Goal: Information Seeking & Learning: Learn about a topic

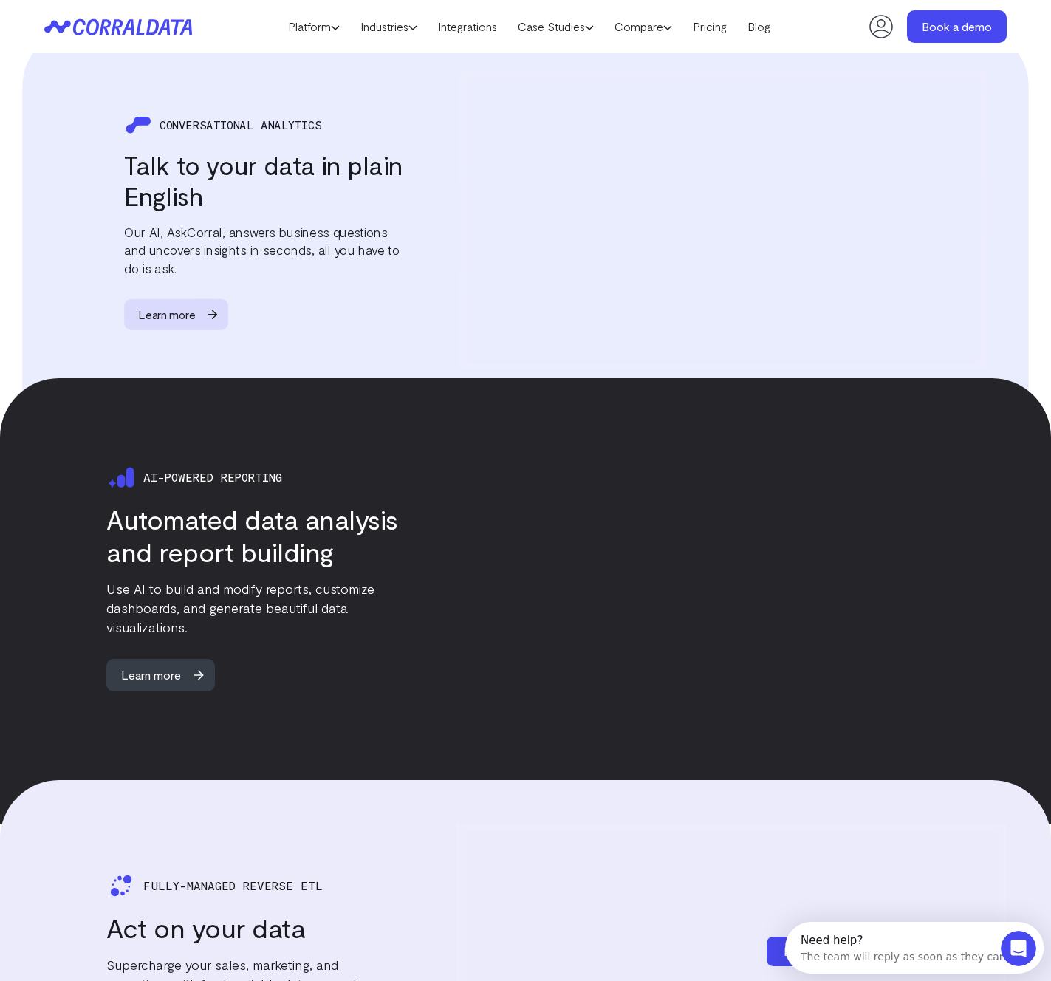
click at [121, 518] on h3 "Automated data analysis and report building" at bounding box center [252, 535] width 292 height 65
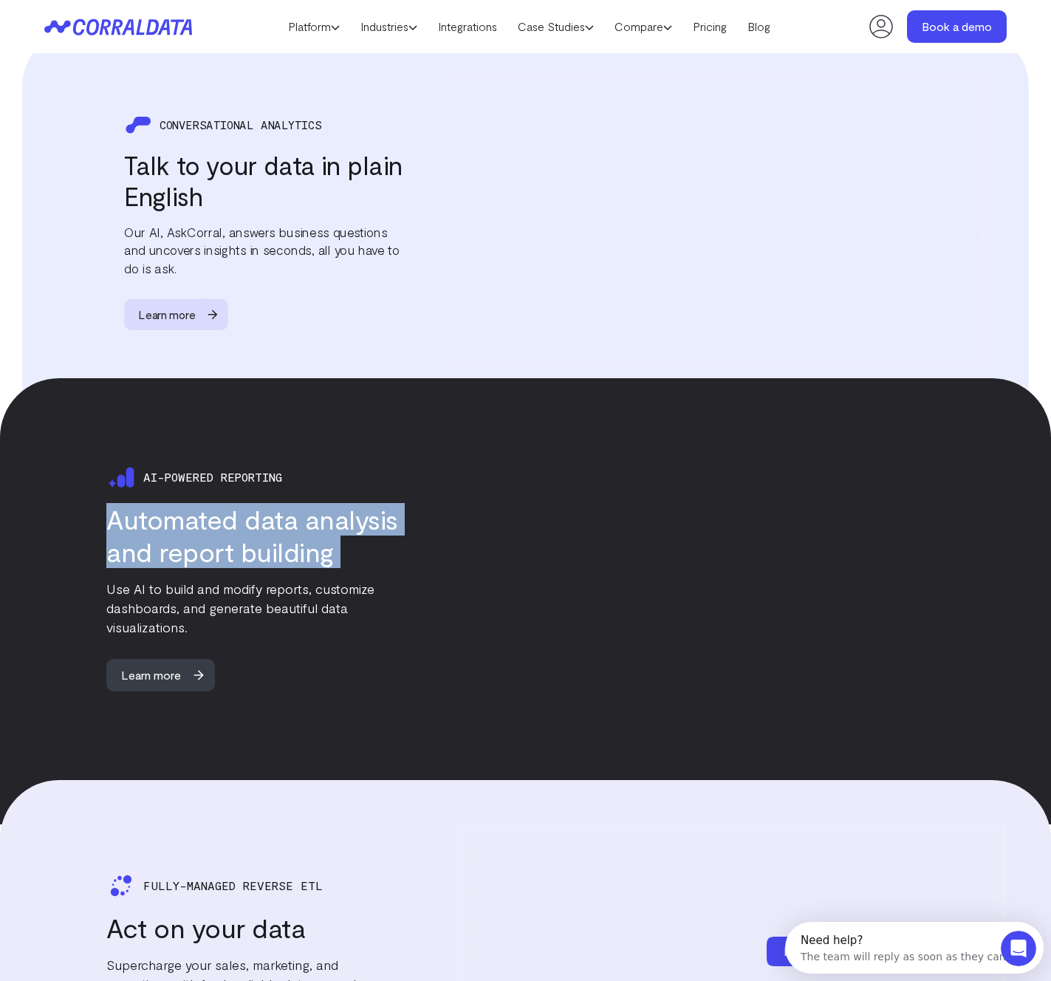
click at [121, 518] on h3 "Automated data analysis and report building" at bounding box center [252, 535] width 292 height 65
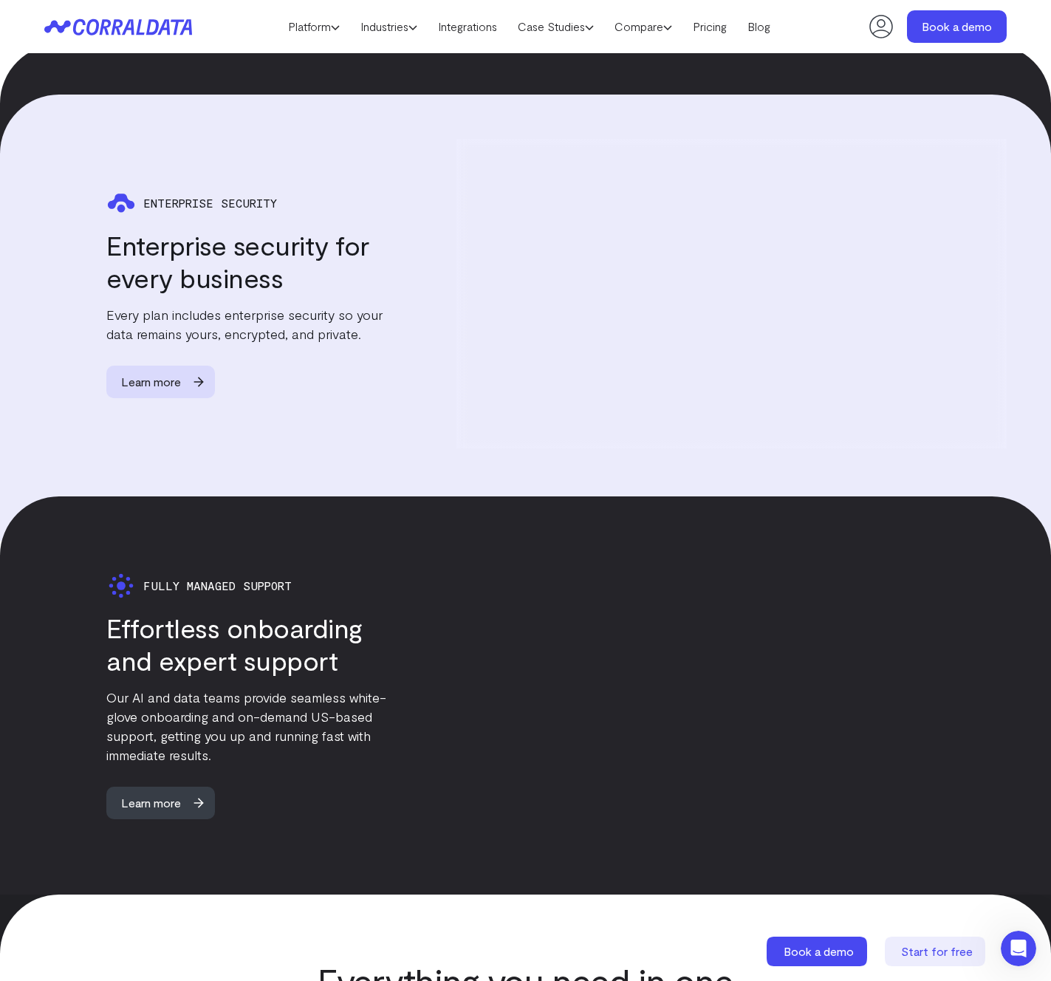
scroll to position [3351, 0]
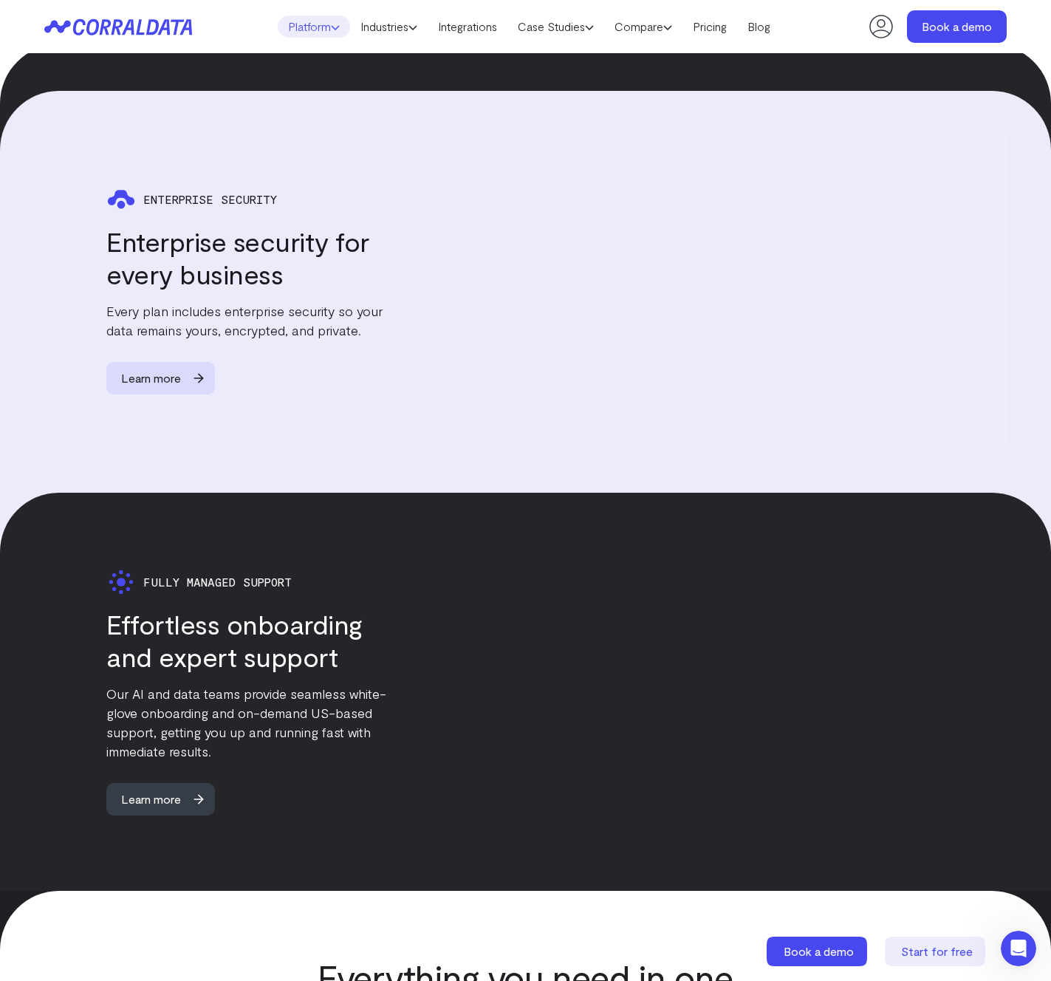
click at [310, 27] on link "Platform" at bounding box center [314, 27] width 72 height 22
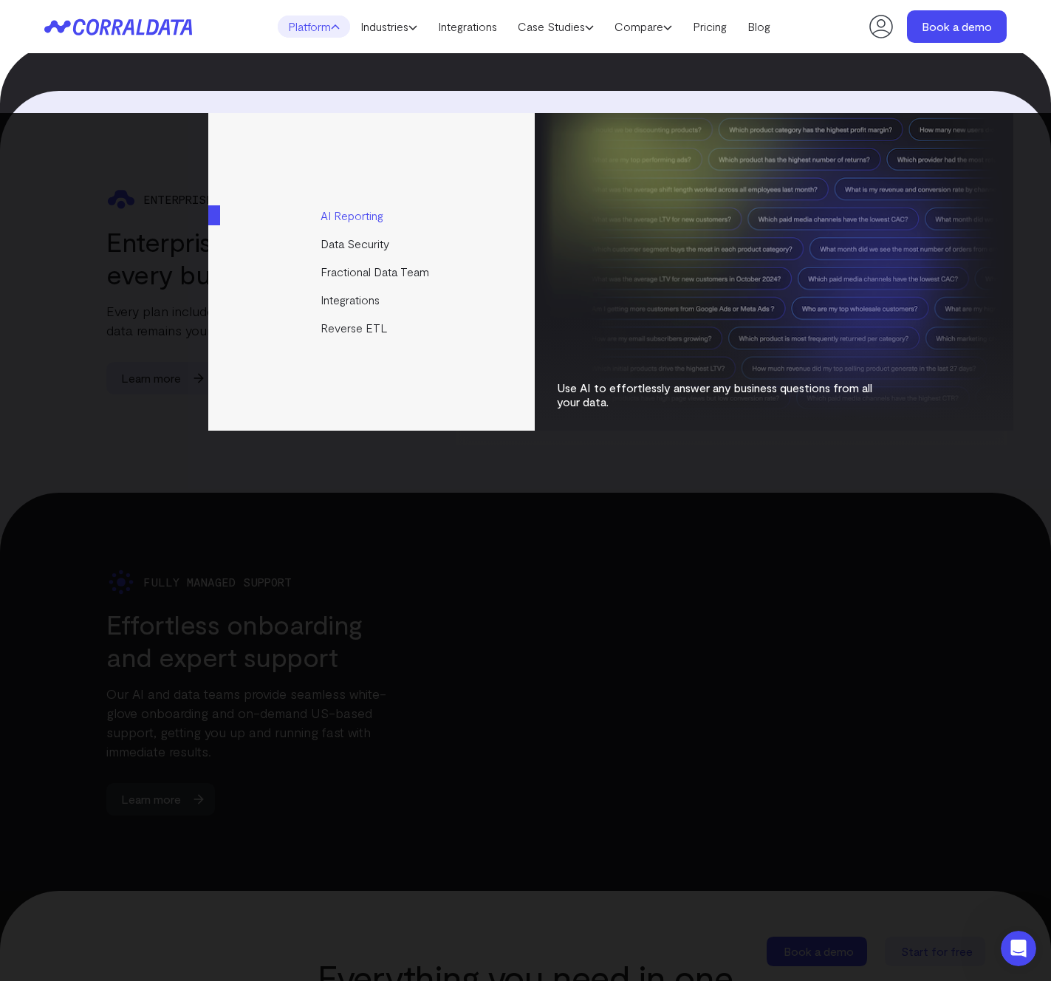
click at [379, 216] on link "AI Reporting" at bounding box center [372, 216] width 329 height 28
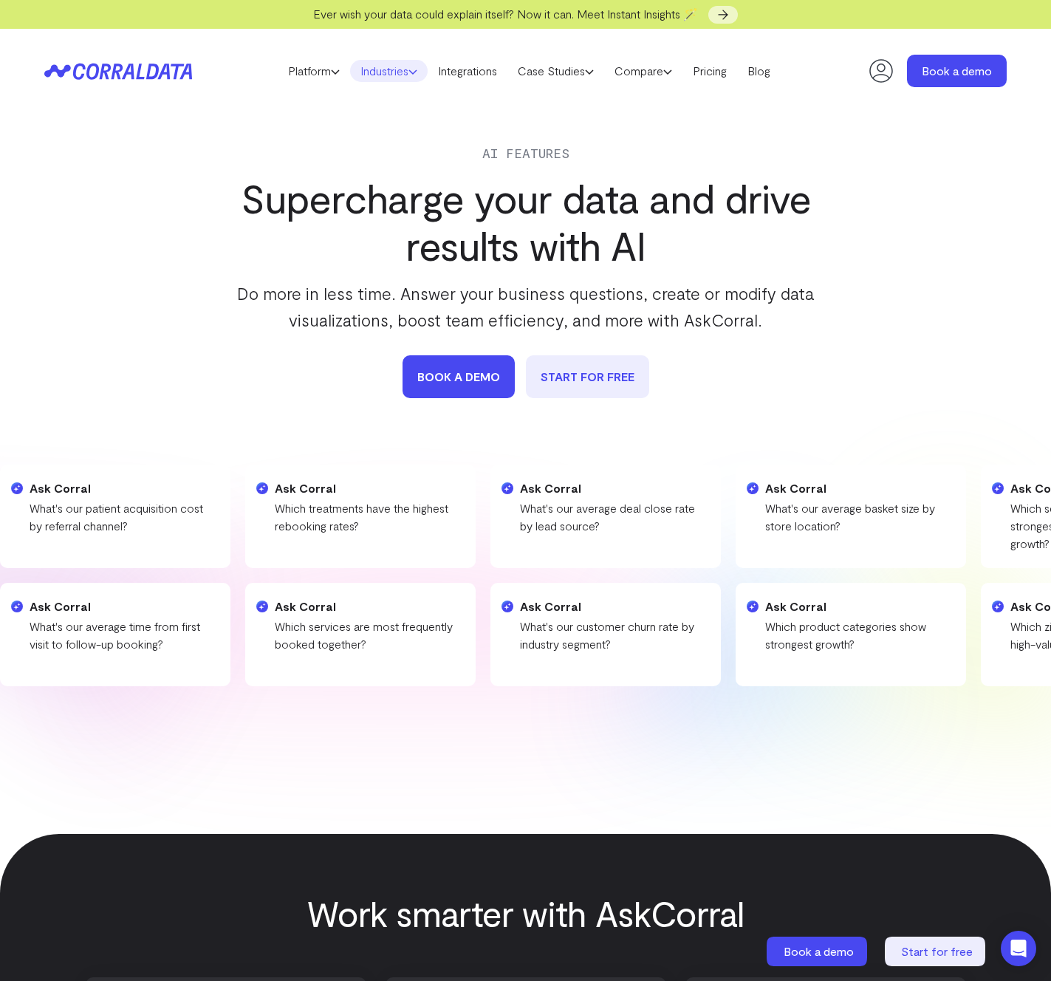
click at [359, 71] on link "Industries" at bounding box center [389, 71] width 78 height 22
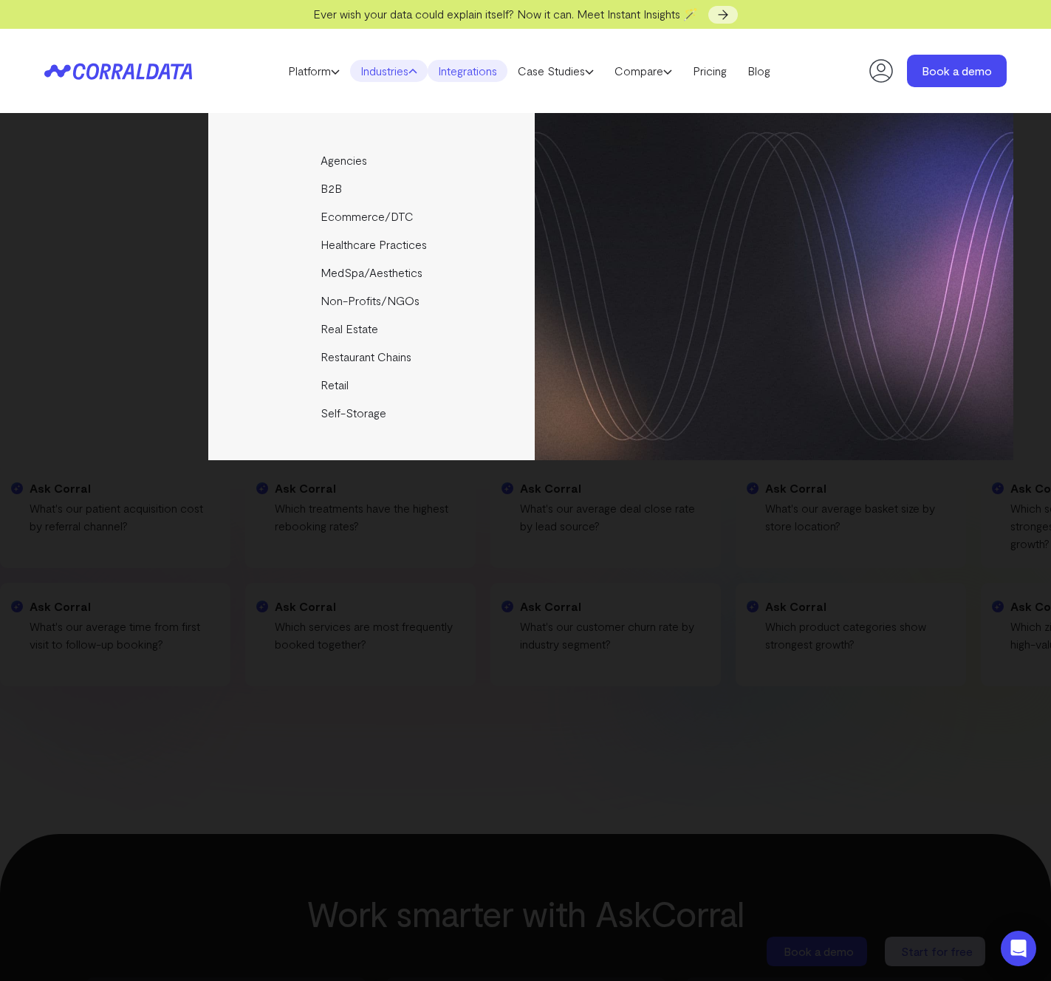
click at [463, 80] on link "Integrations" at bounding box center [468, 71] width 80 height 22
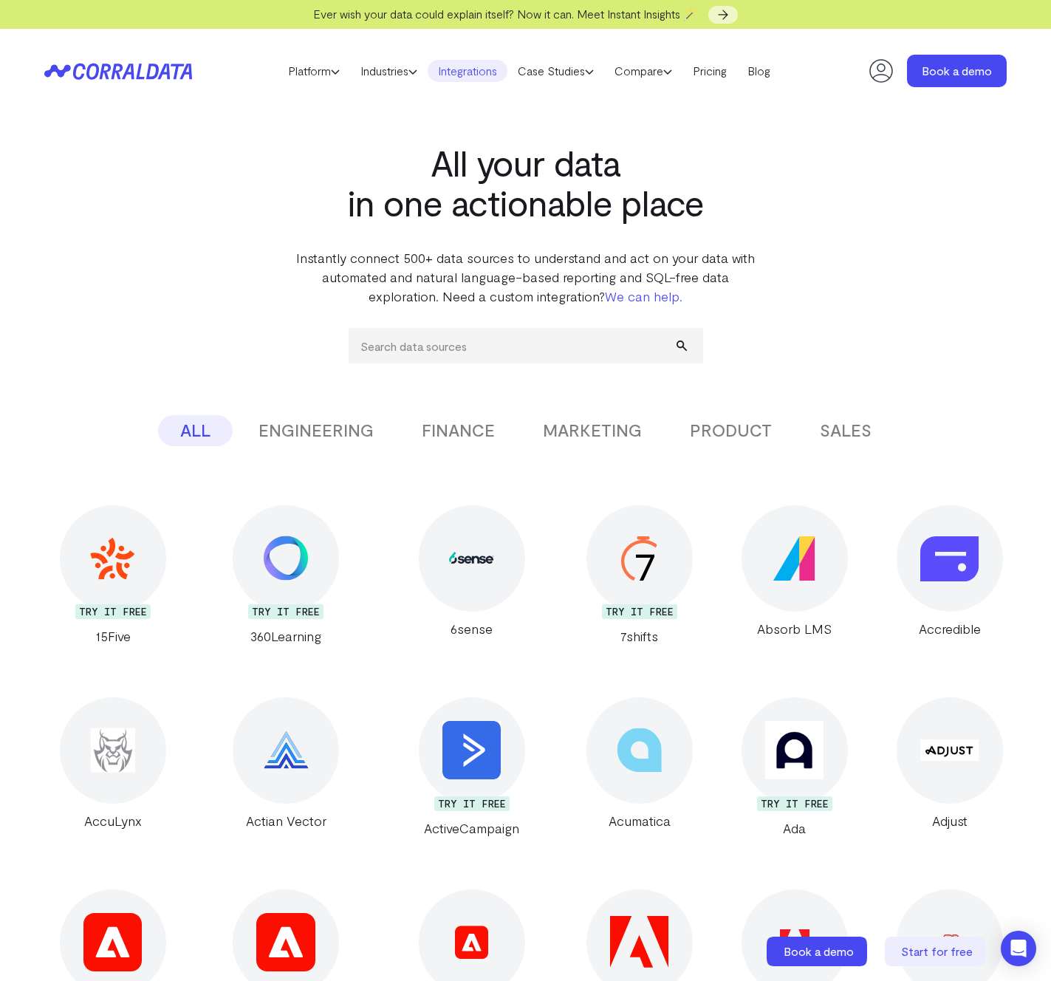
click at [536, 74] on link "Case Studies" at bounding box center [555, 71] width 97 height 22
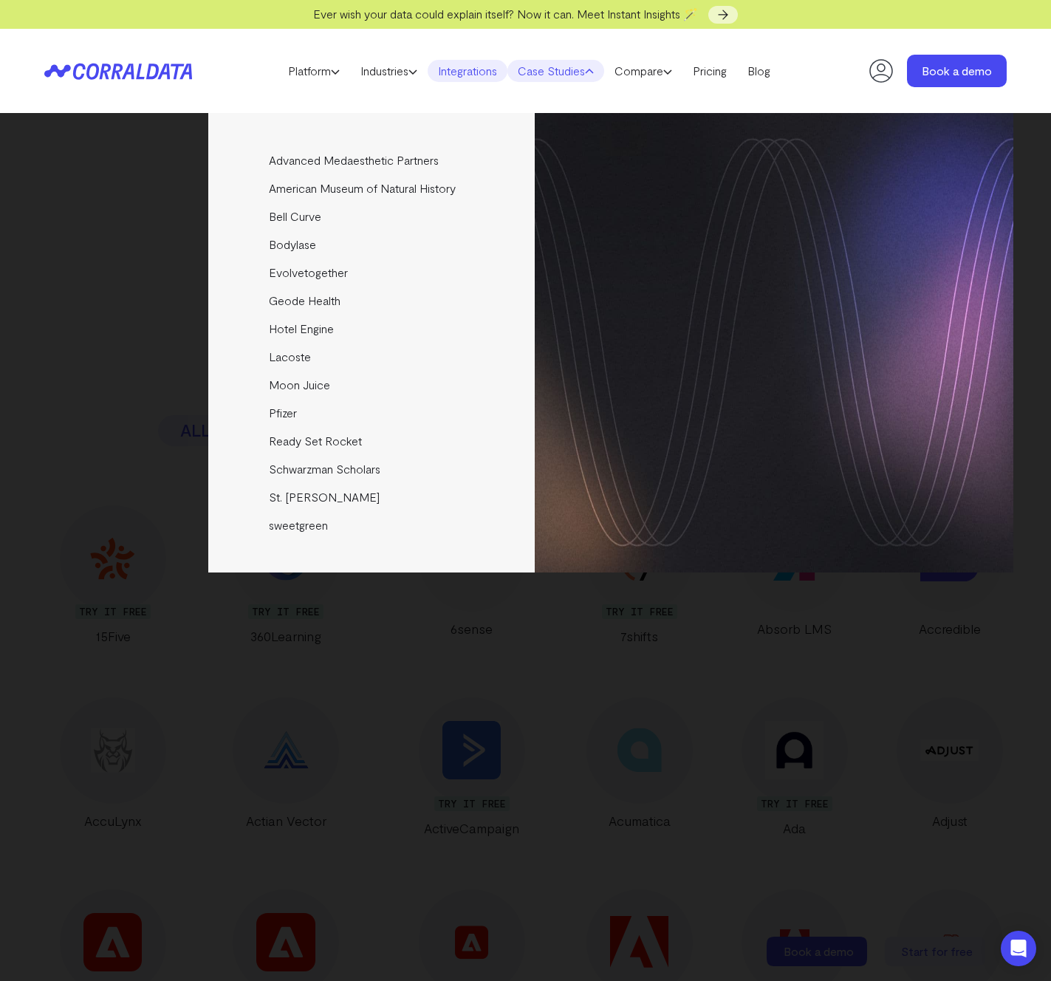
click at [536, 74] on link "Case Studies" at bounding box center [555, 71] width 97 height 22
